Goal: Task Accomplishment & Management: Use online tool/utility

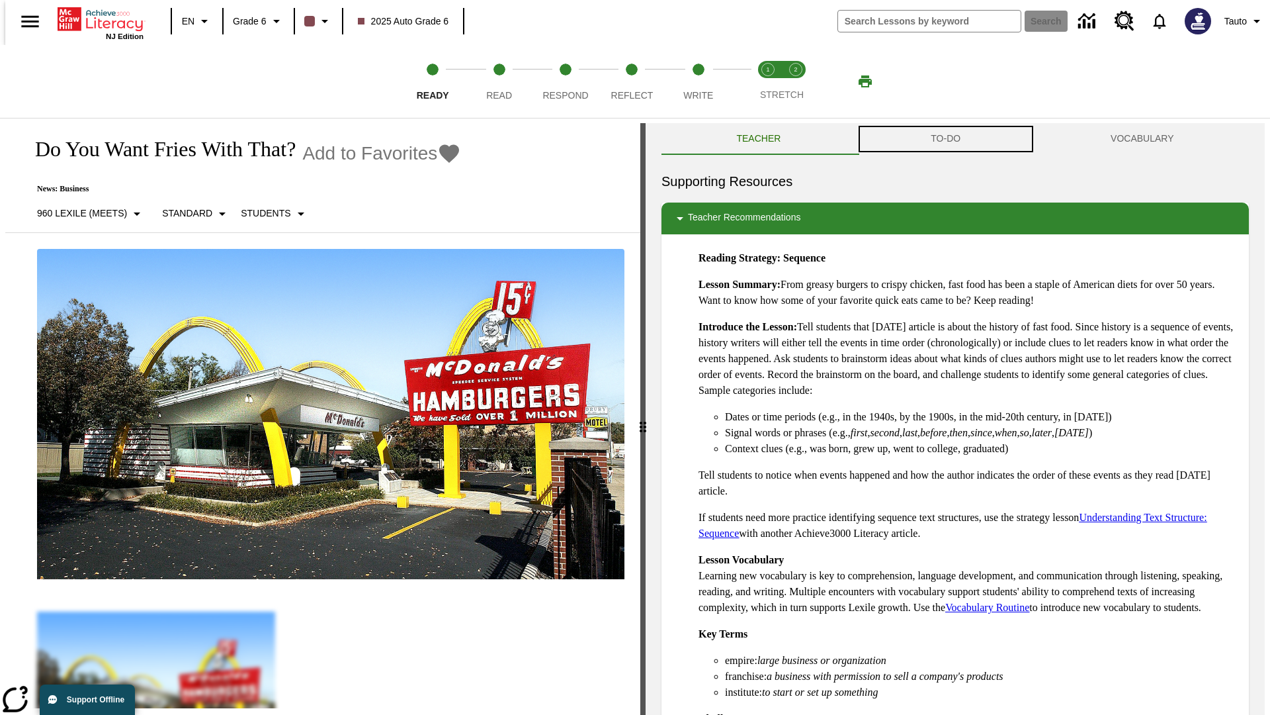
click at [946, 139] on button "TO-DO" at bounding box center [946, 139] width 180 height 32
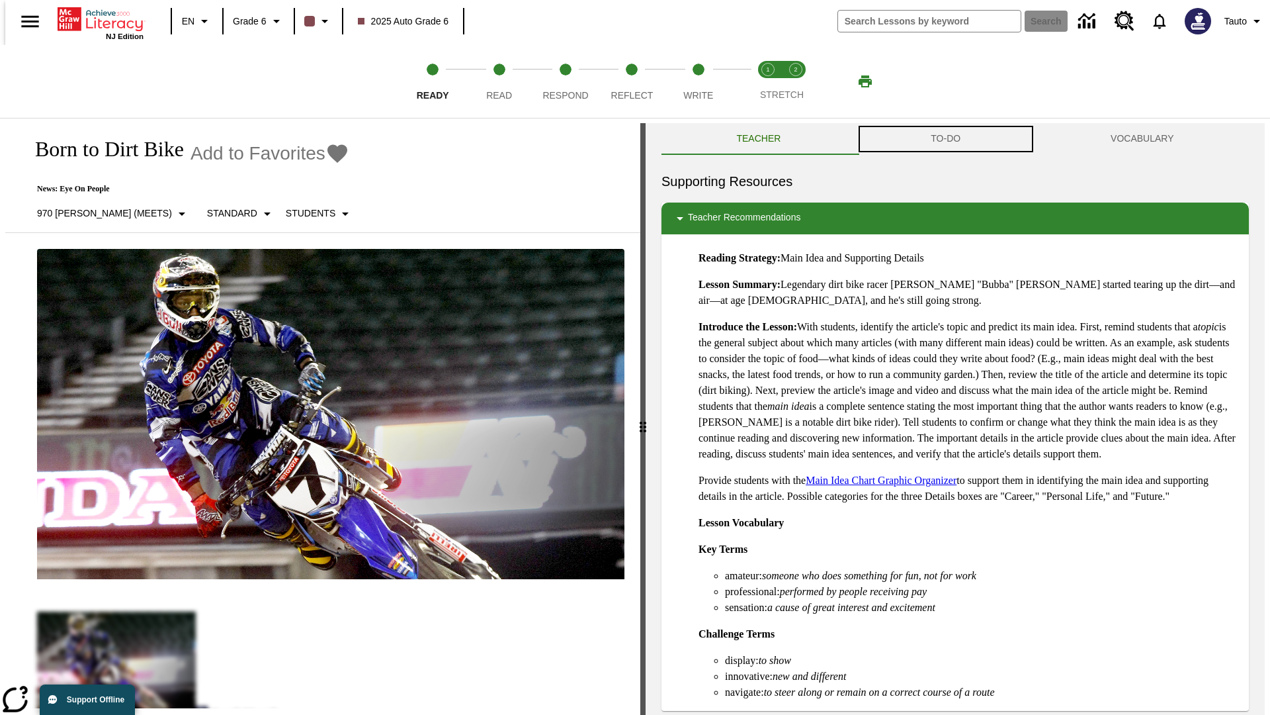
click at [946, 139] on button "TO-DO" at bounding box center [946, 139] width 180 height 32
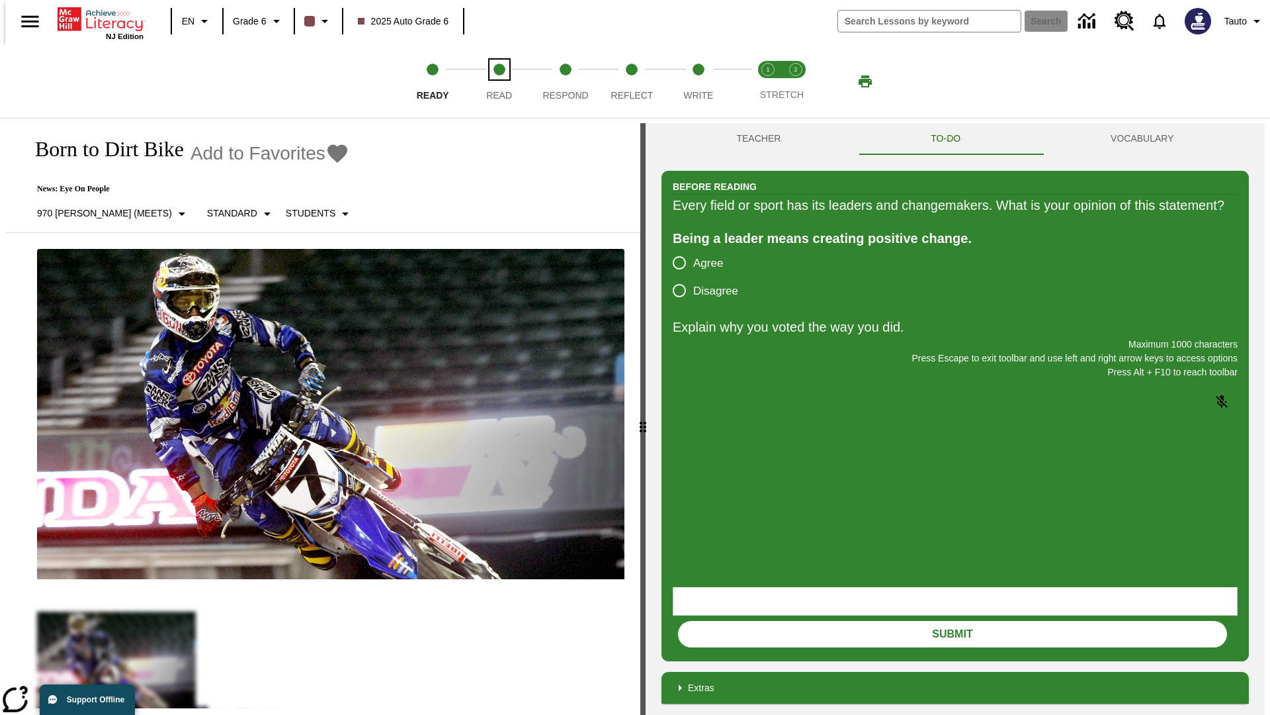
click at [499, 81] on span "Read" at bounding box center [499, 90] width 26 height 24
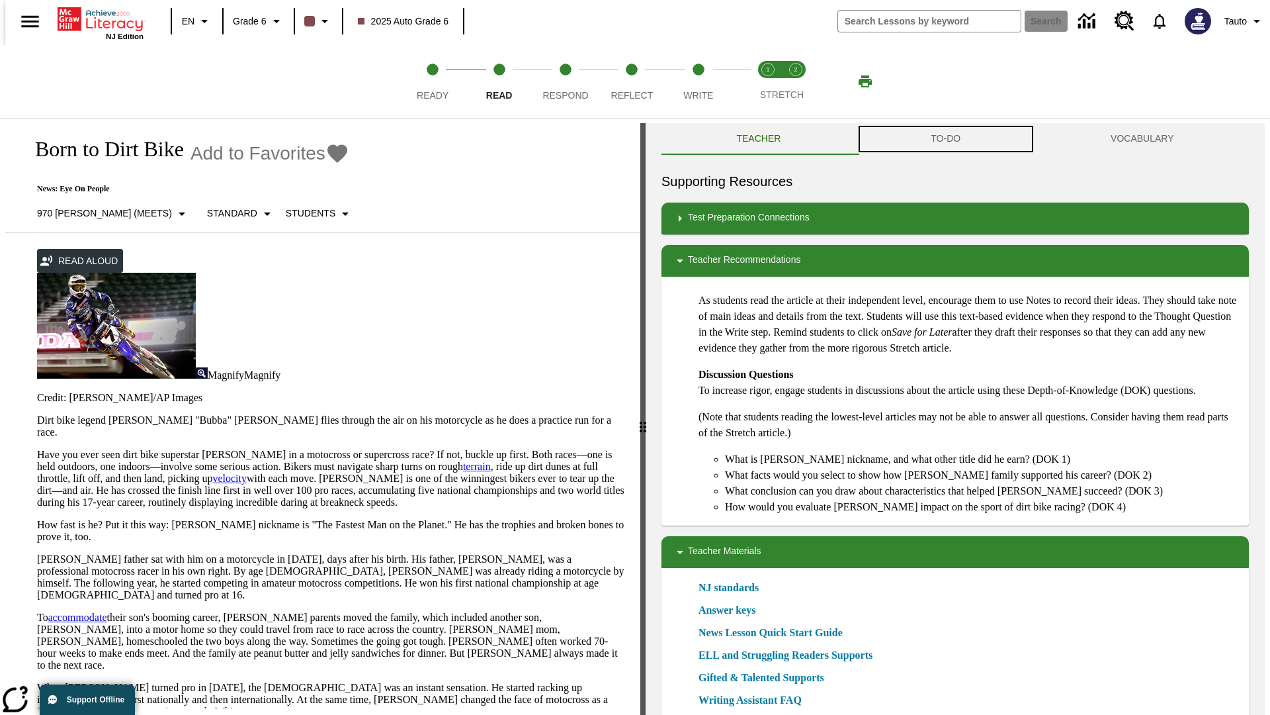
scroll to position [1, 0]
click at [946, 139] on button "TO-DO" at bounding box center [946, 138] width 180 height 32
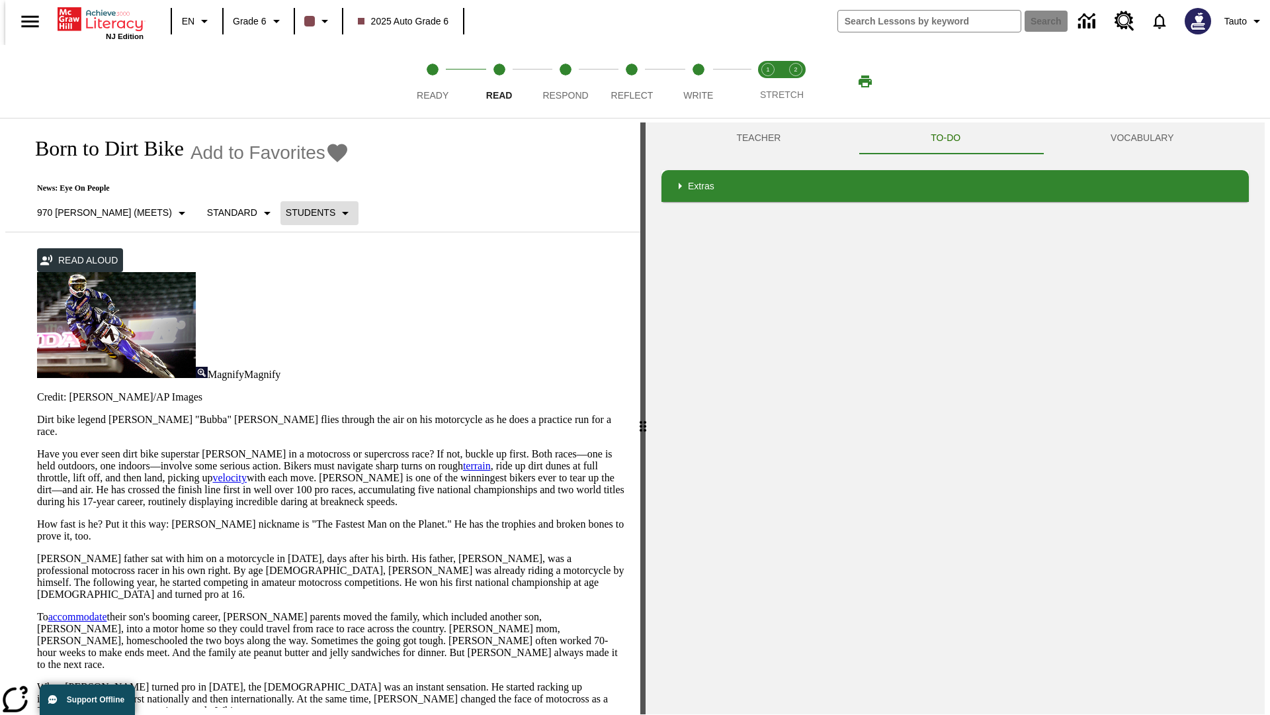
click at [286, 212] on p "Students" at bounding box center [311, 213] width 50 height 14
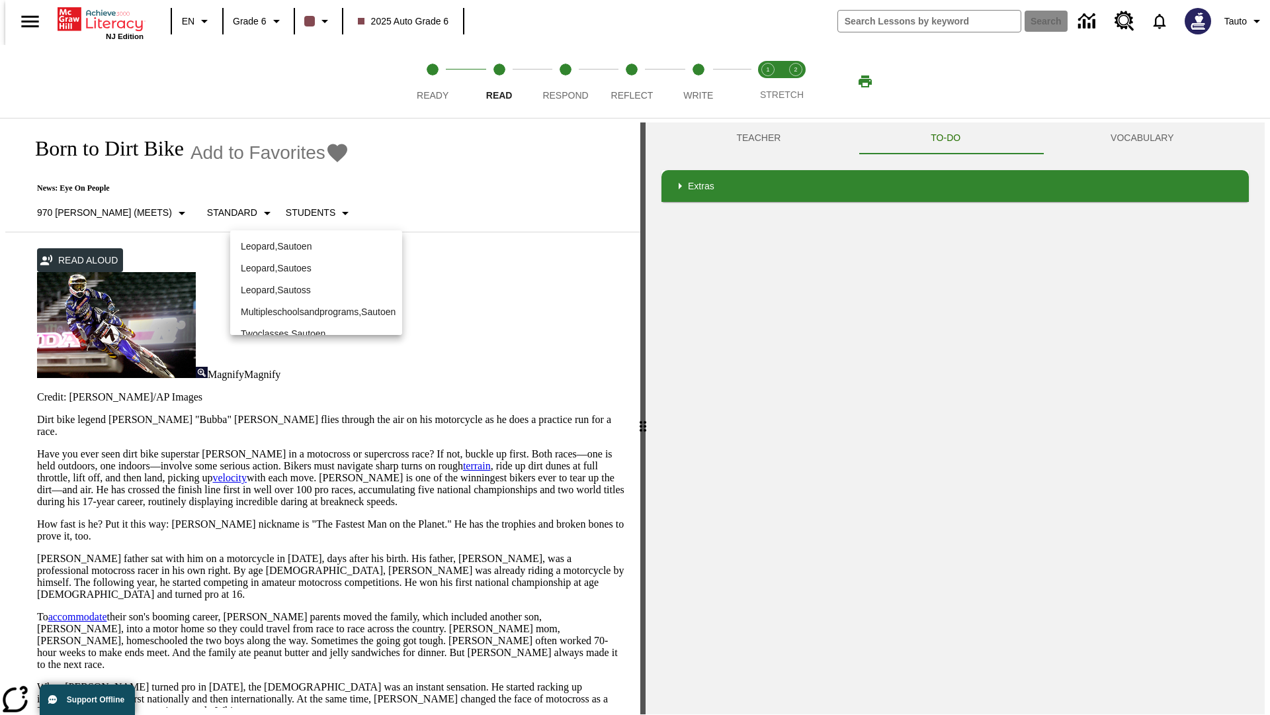
click at [306, 240] on p "Leopard , Sautoen" at bounding box center [316, 247] width 151 height 14
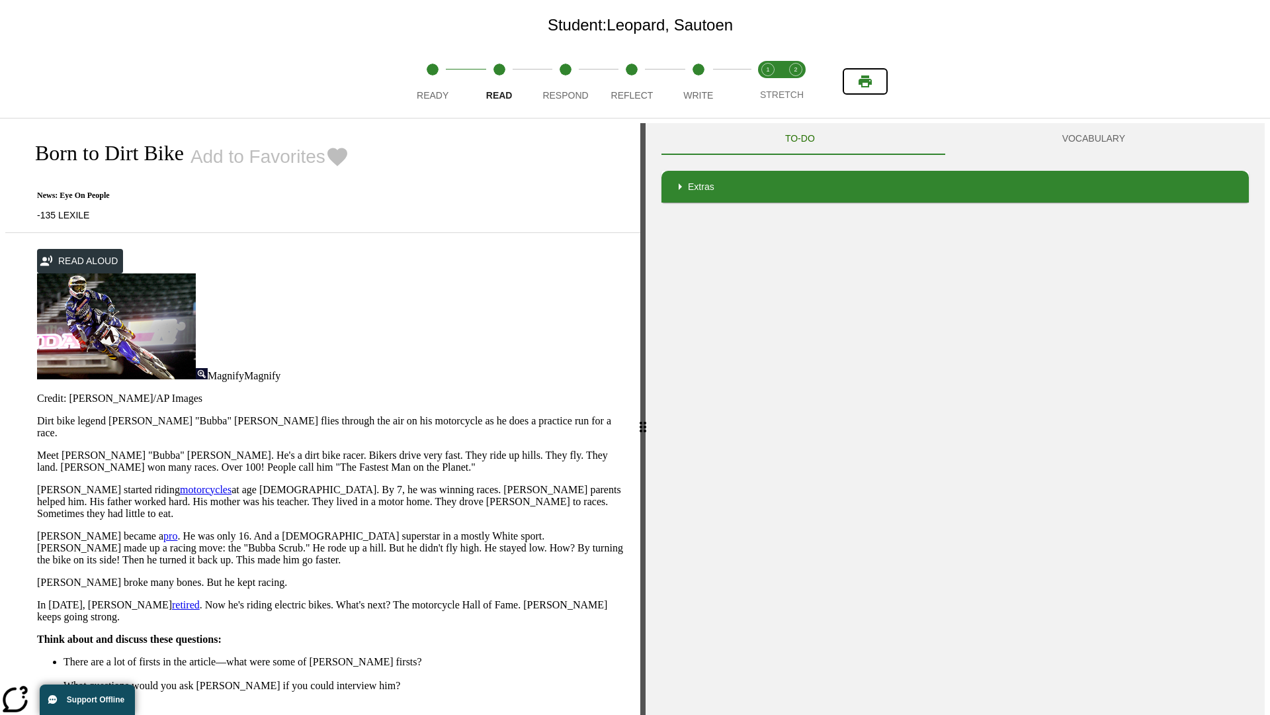
click at [866, 81] on icon "Print" at bounding box center [865, 81] width 13 height 12
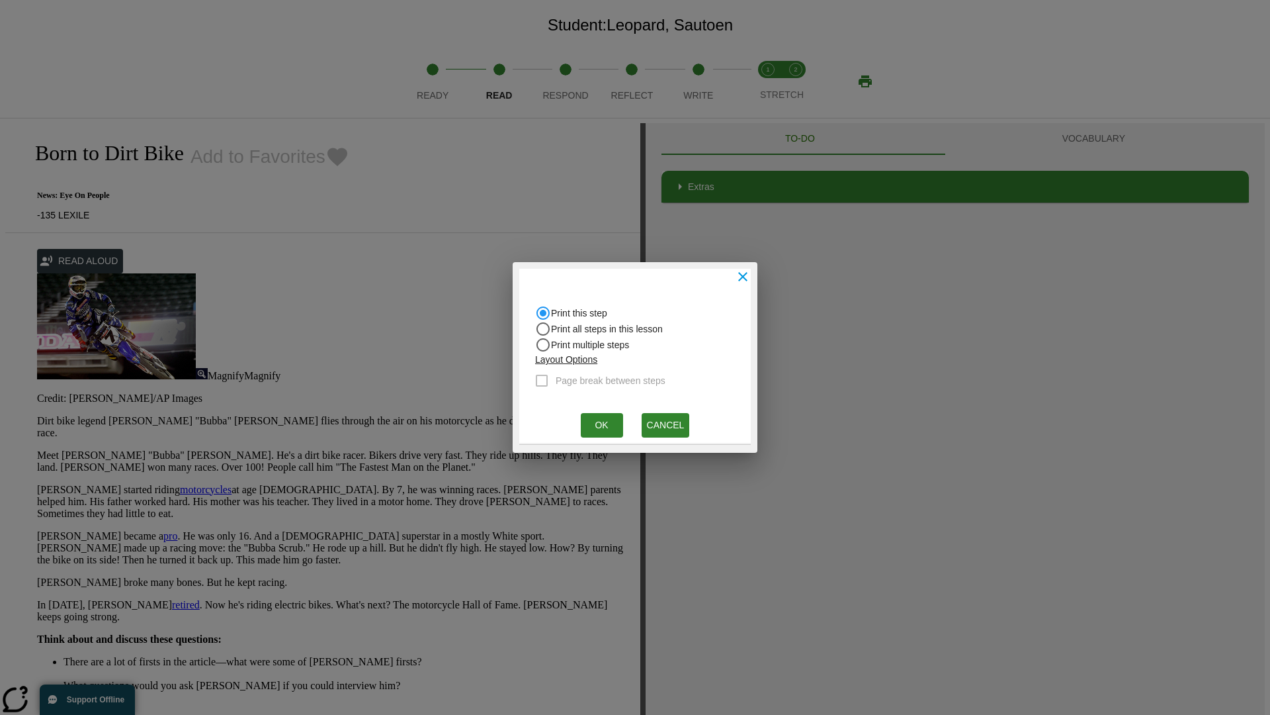
click at [543, 329] on input "Print all steps in this lesson" at bounding box center [543, 329] width 16 height 16
radio input "true"
radio input "false"
checkbox input "true"
click at [601, 425] on button "Ok" at bounding box center [602, 425] width 42 height 24
